Goal: Check status: Check status

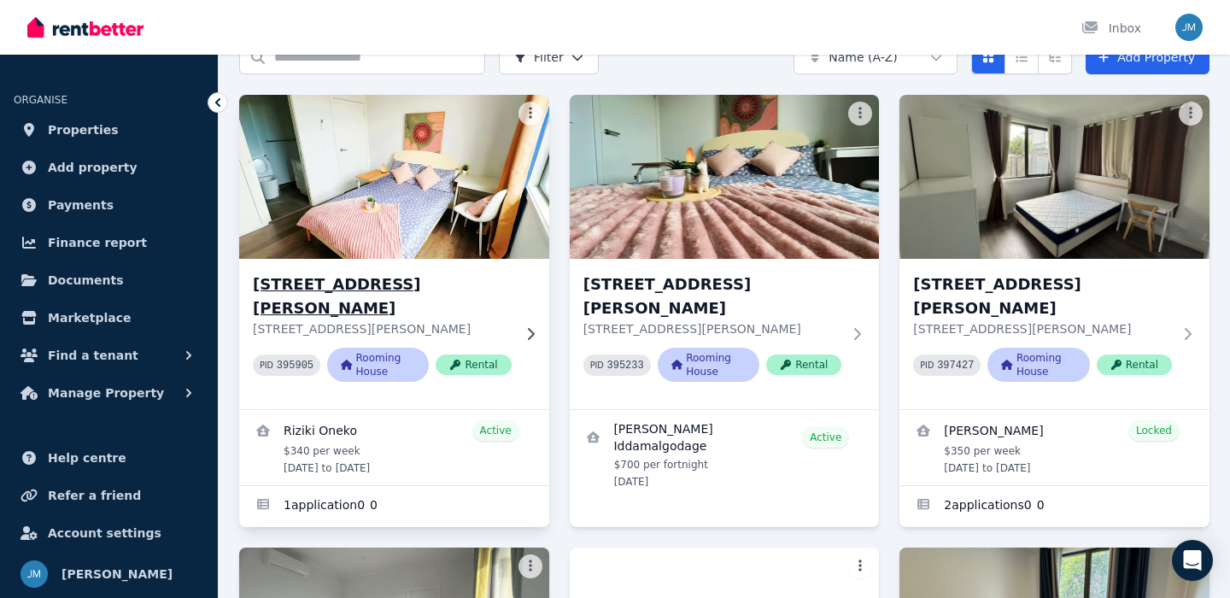
scroll to position [94, 0]
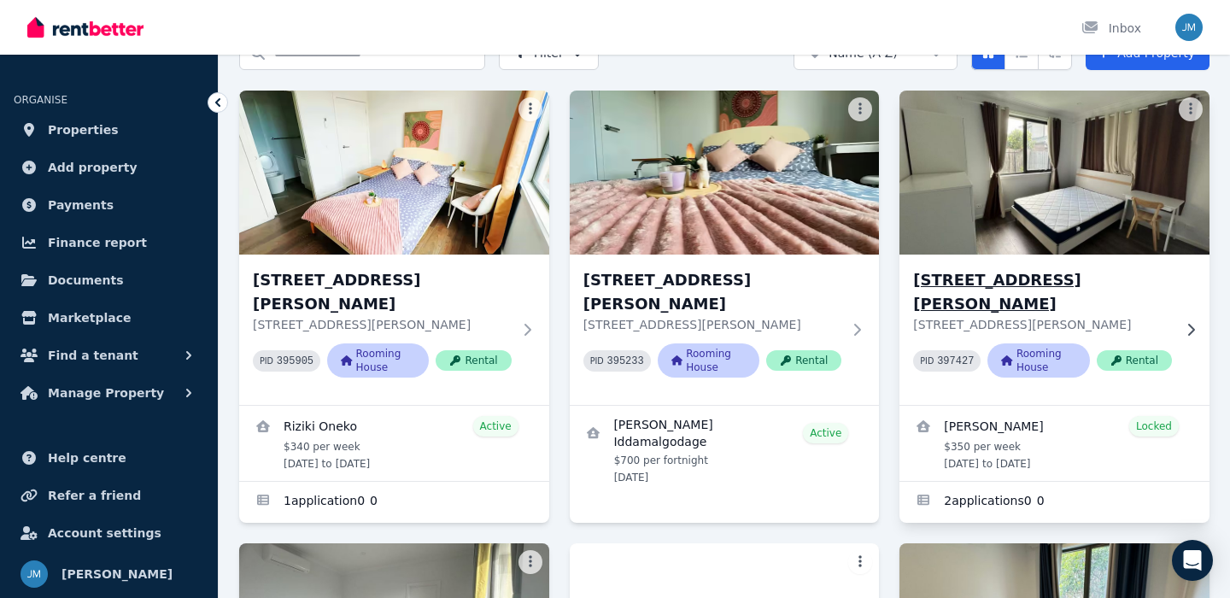
click at [1003, 280] on h3 "[STREET_ADDRESS][PERSON_NAME]" at bounding box center [1042, 292] width 259 height 48
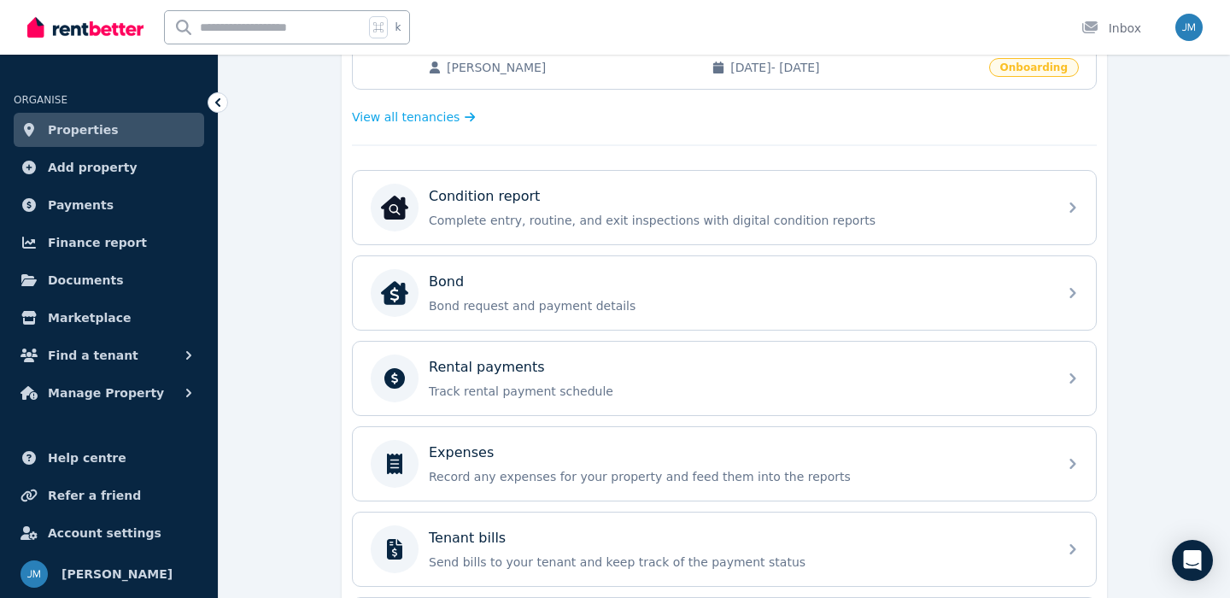
scroll to position [443, 0]
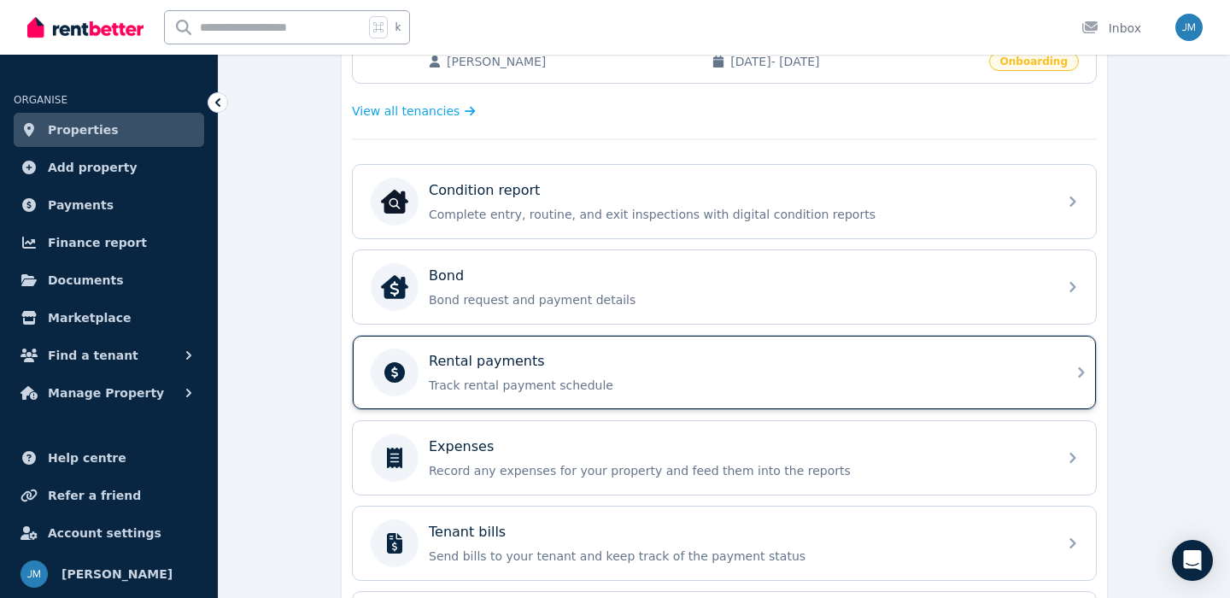
click at [674, 393] on p "Track rental payment schedule" at bounding box center [738, 385] width 619 height 17
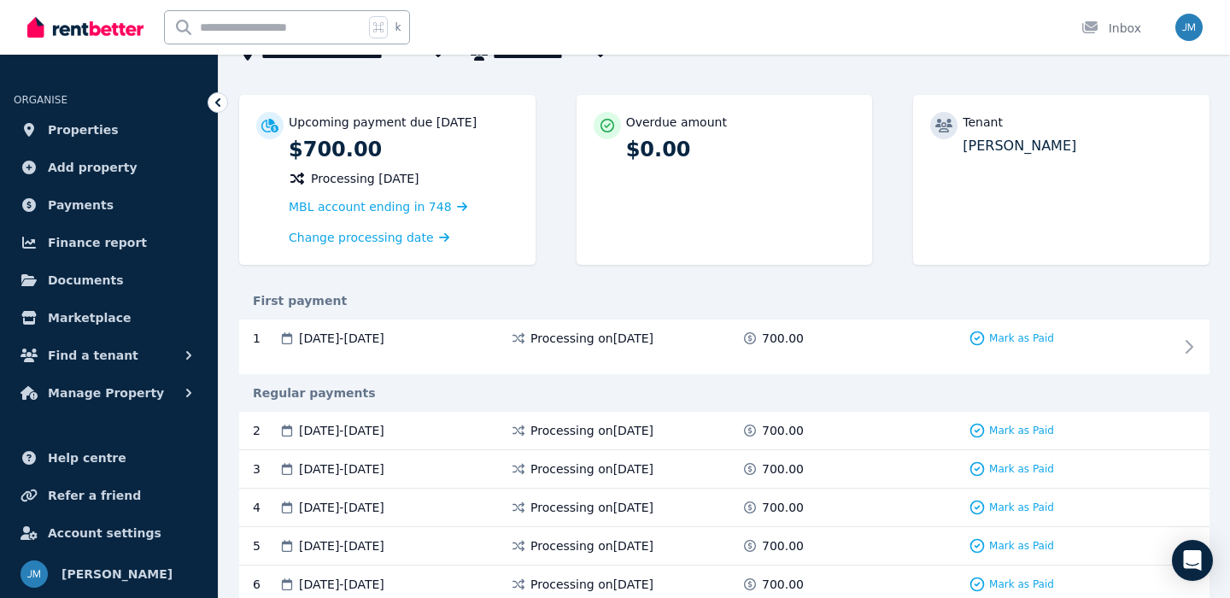
scroll to position [133, 0]
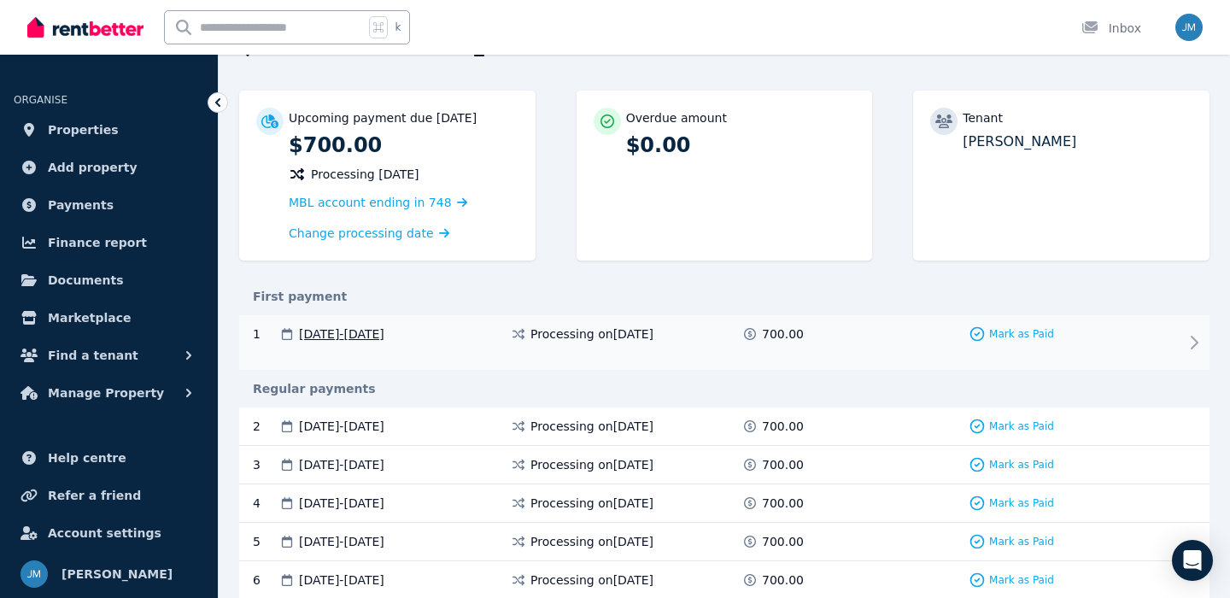
click at [526, 328] on icon at bounding box center [518, 334] width 17 height 12
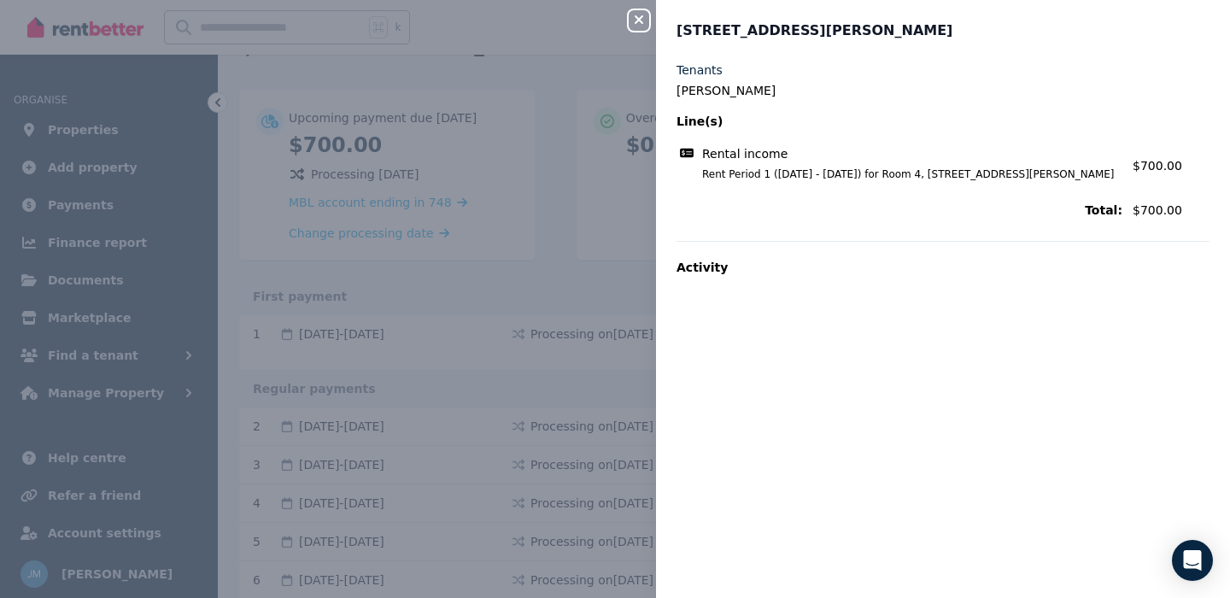
click at [550, 226] on div "Close panel Room 4, Unit 1/55 Clayton Rd Tenants Santiago Viveros Line(s) Renta…" at bounding box center [615, 299] width 1230 height 598
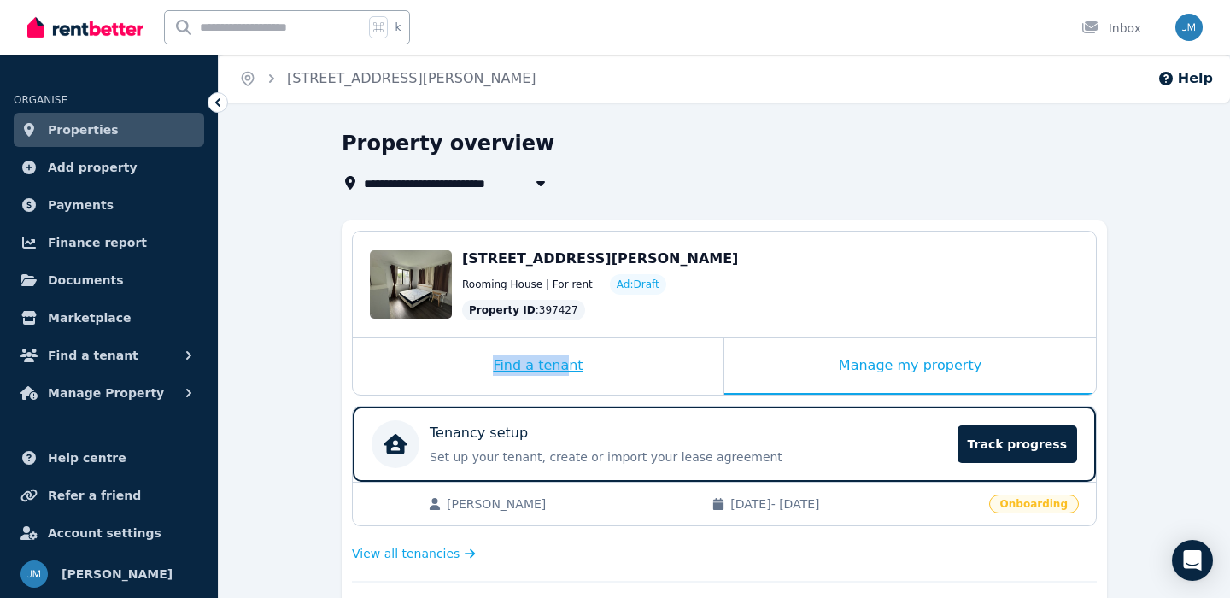
click at [567, 355] on div "Find a tenant" at bounding box center [538, 366] width 371 height 56
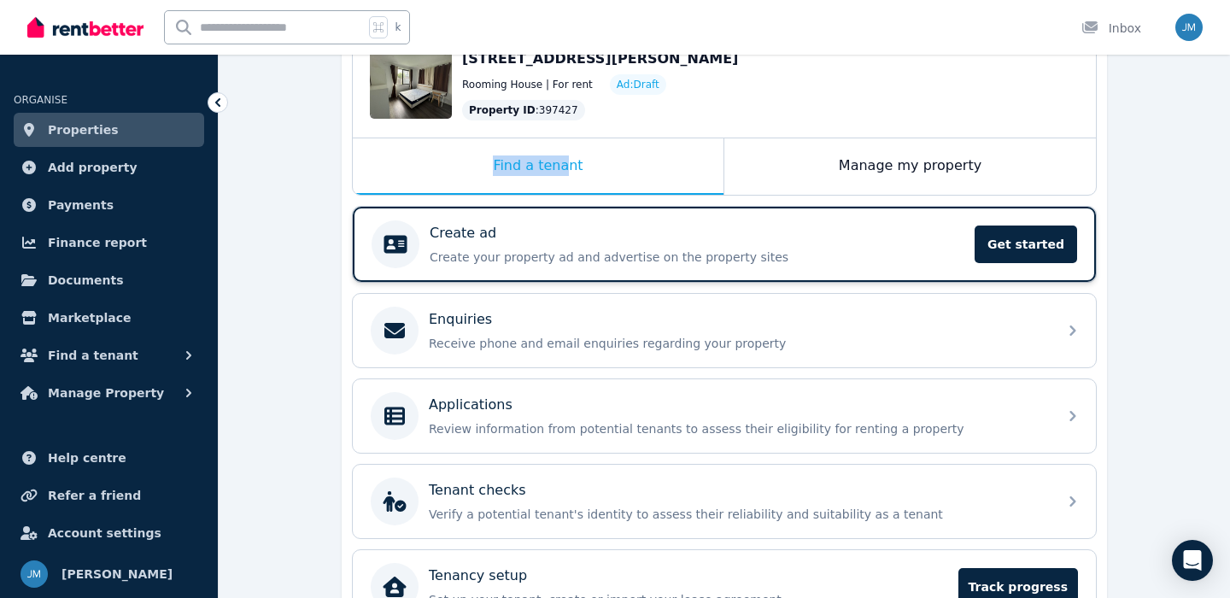
scroll to position [197, 0]
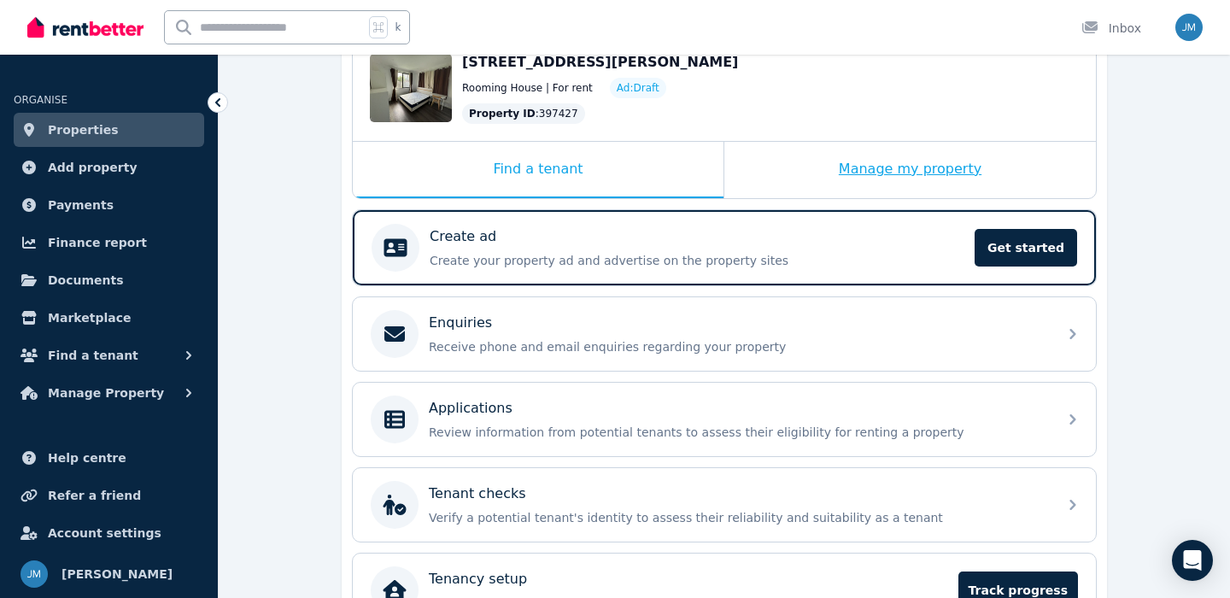
click at [841, 175] on div "Manage my property" at bounding box center [911, 170] width 372 height 56
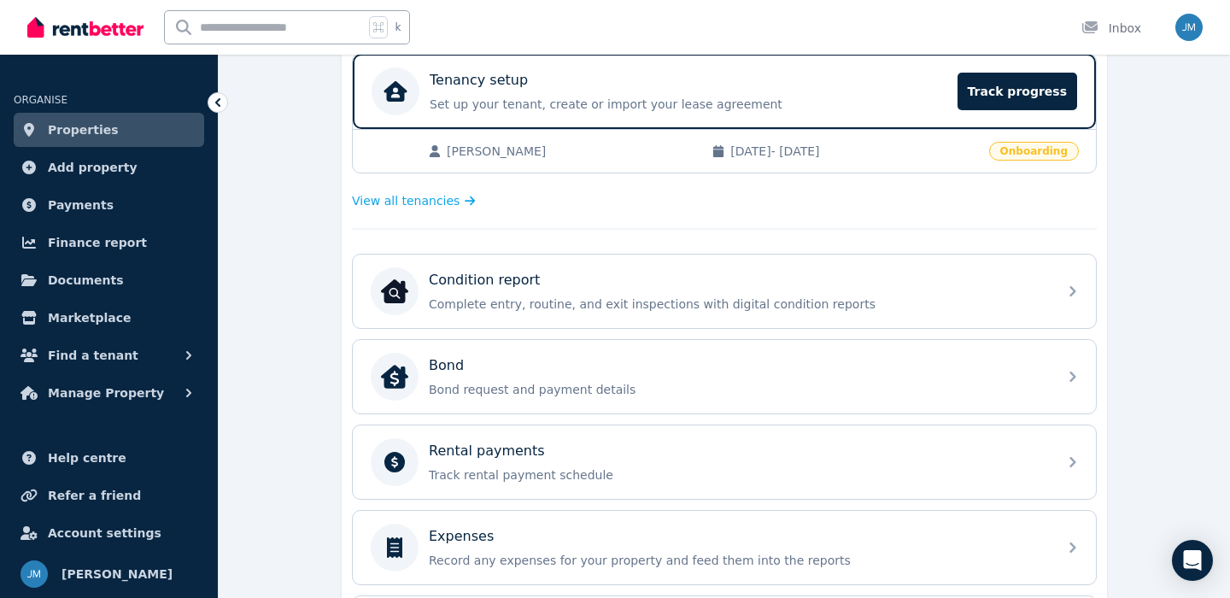
scroll to position [372, 0]
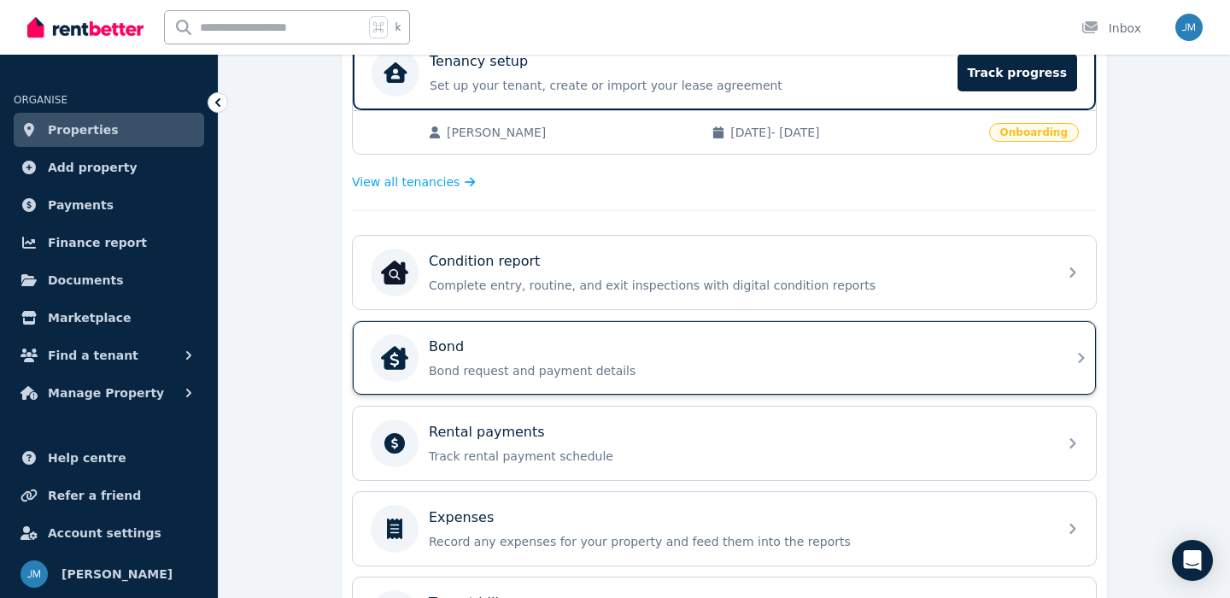
click at [711, 369] on p "Bond request and payment details" at bounding box center [738, 370] width 619 height 17
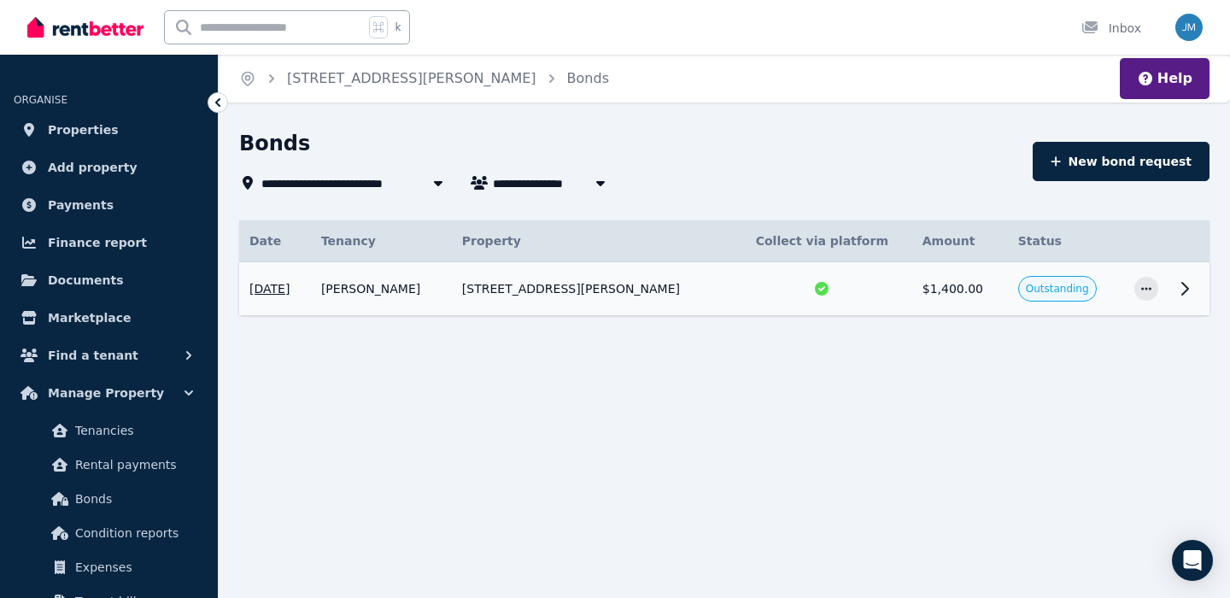
click at [787, 289] on div at bounding box center [823, 288] width 160 height 17
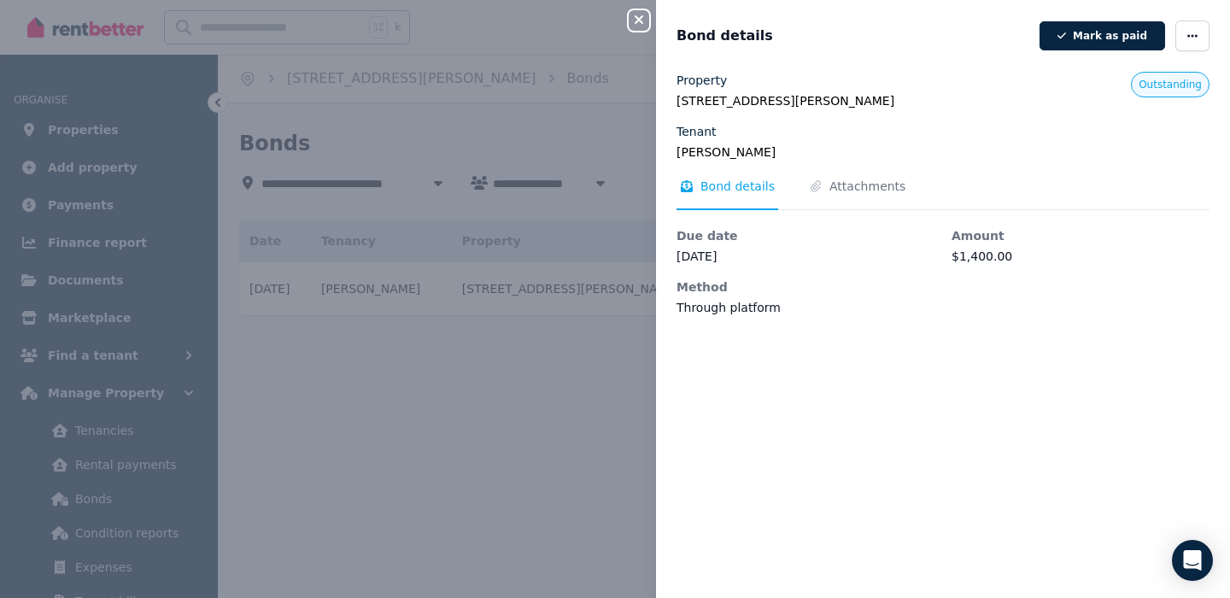
click at [870, 166] on div "Property Room 4, Unit 1/55 Clayton Rd, Oakleigh East VIC 3166 Tenant Santiago V…" at bounding box center [943, 194] width 533 height 244
click at [870, 211] on div "Bond details Attachments Due date 15 Aug 2025 Amount $1,400.00 Method Through p…" at bounding box center [943, 247] width 533 height 138
click at [875, 185] on span "Attachments" at bounding box center [868, 186] width 76 height 17
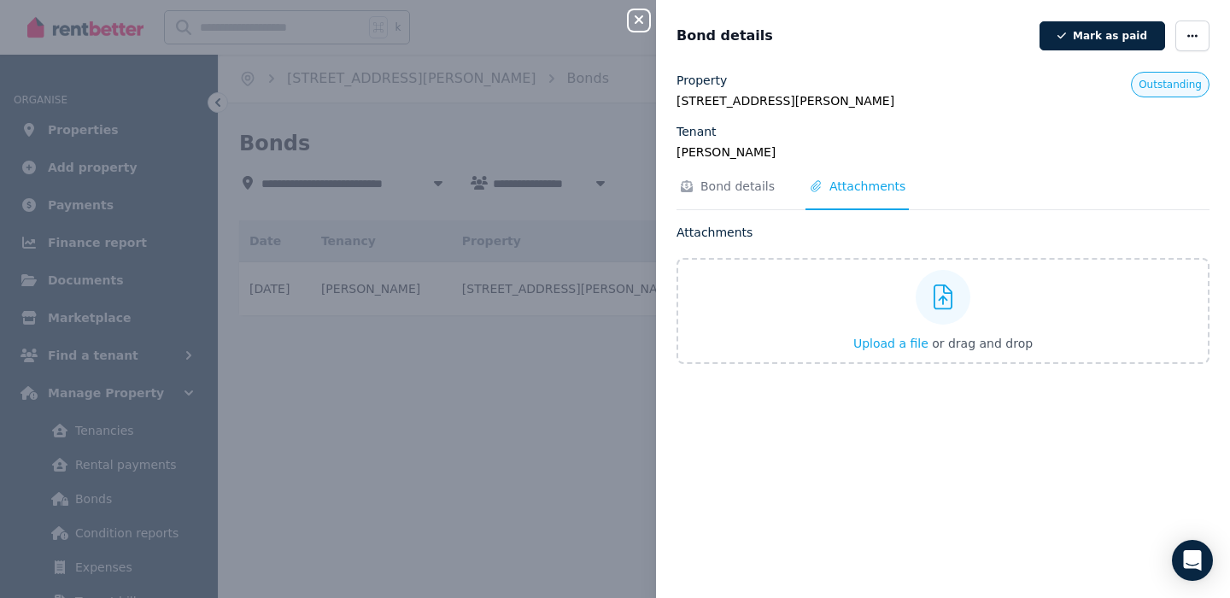
click at [1217, 24] on div "Bond details Mark as paid" at bounding box center [943, 36] width 574 height 31
click at [1196, 34] on icon "button" at bounding box center [1193, 36] width 14 height 12
click at [614, 410] on div "Close panel Bond details Mark as paid Edit details Delete bond Property Room 4,…" at bounding box center [615, 299] width 1230 height 598
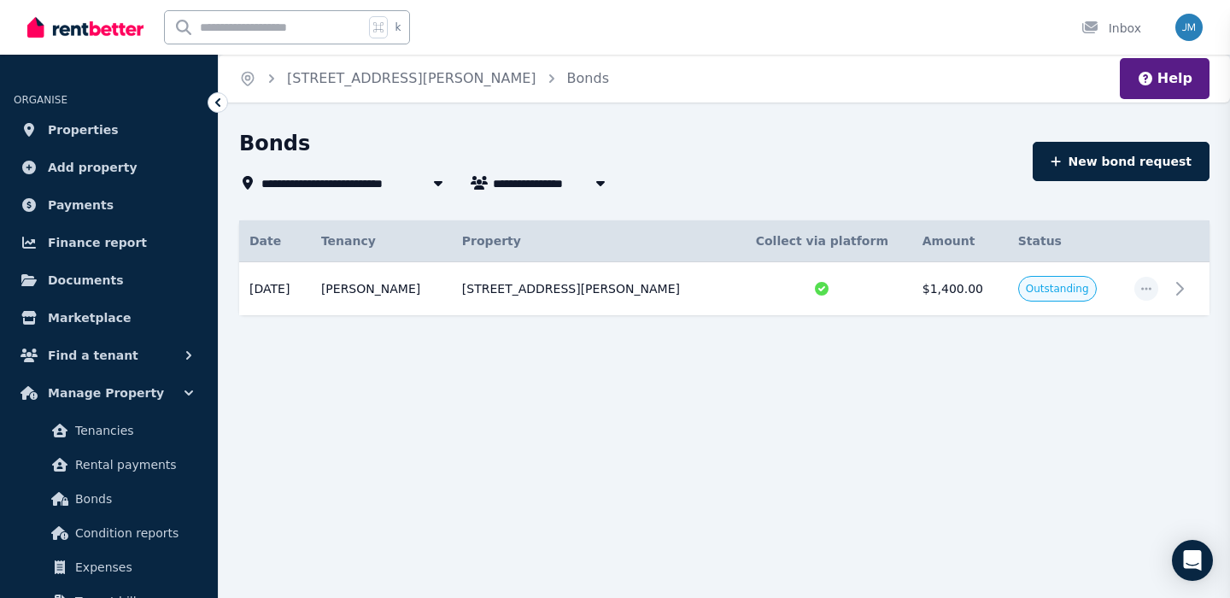
click at [617, 406] on div "Close panel Bond details" at bounding box center [615, 299] width 1230 height 598
click at [98, 211] on span "Payments" at bounding box center [81, 205] width 66 height 21
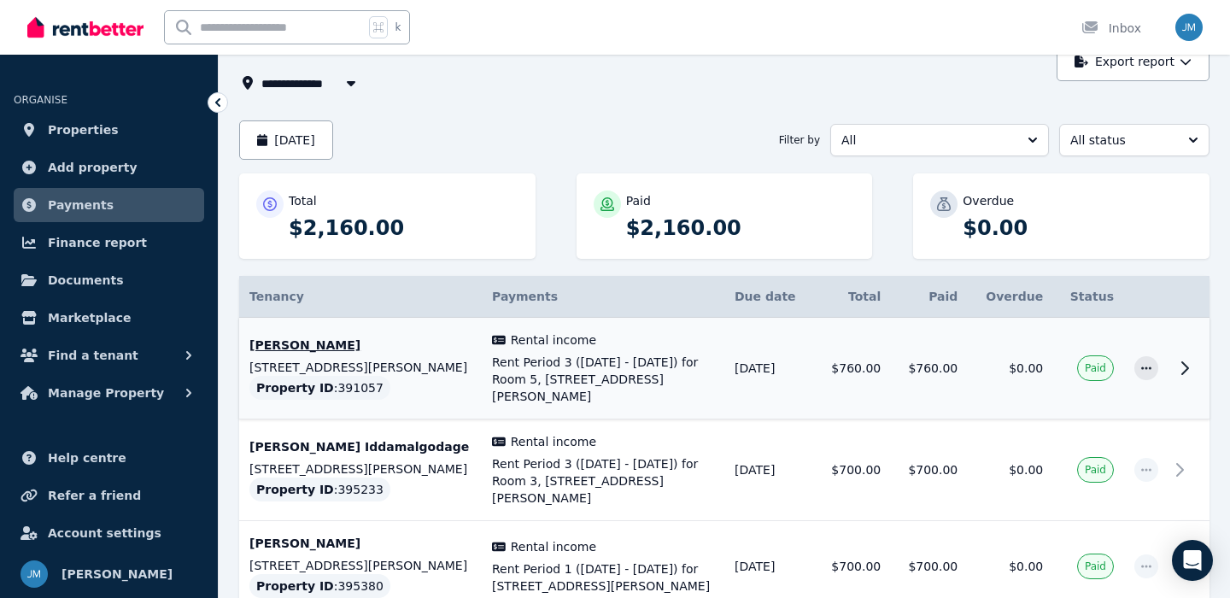
scroll to position [103, 0]
